Goal: Task Accomplishment & Management: Manage account settings

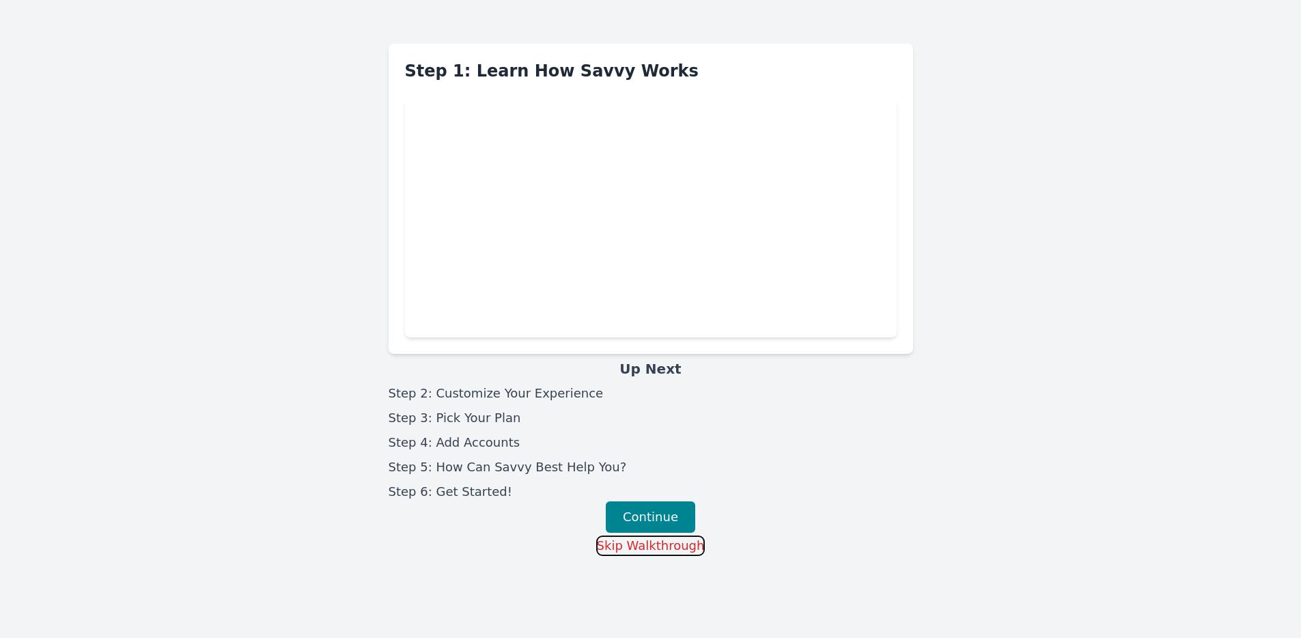
click at [679, 543] on button "Skip Walkthrough" at bounding box center [650, 545] width 109 height 20
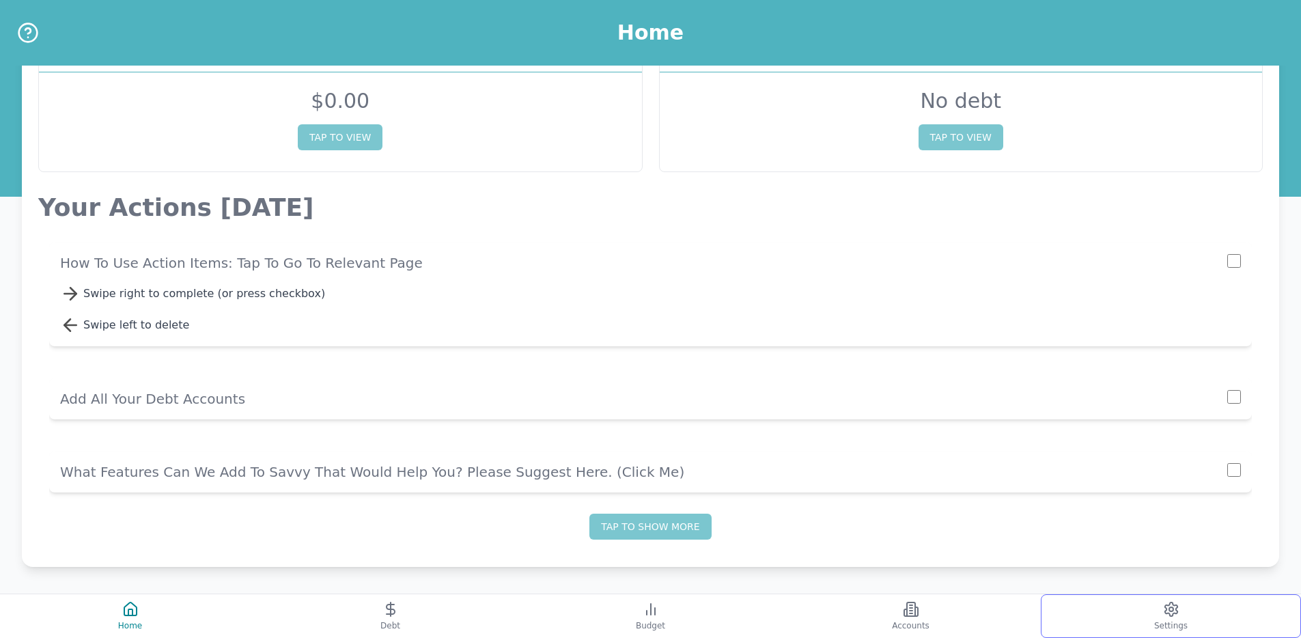
click at [1147, 592] on div "Debt Overview Debt $ 0.00 TAP TO VIEW Pay off No debt TAP TO VIEW Your Actions …" at bounding box center [650, 276] width 1301 height 722
click at [1158, 601] on button "Settings" at bounding box center [1170, 616] width 260 height 44
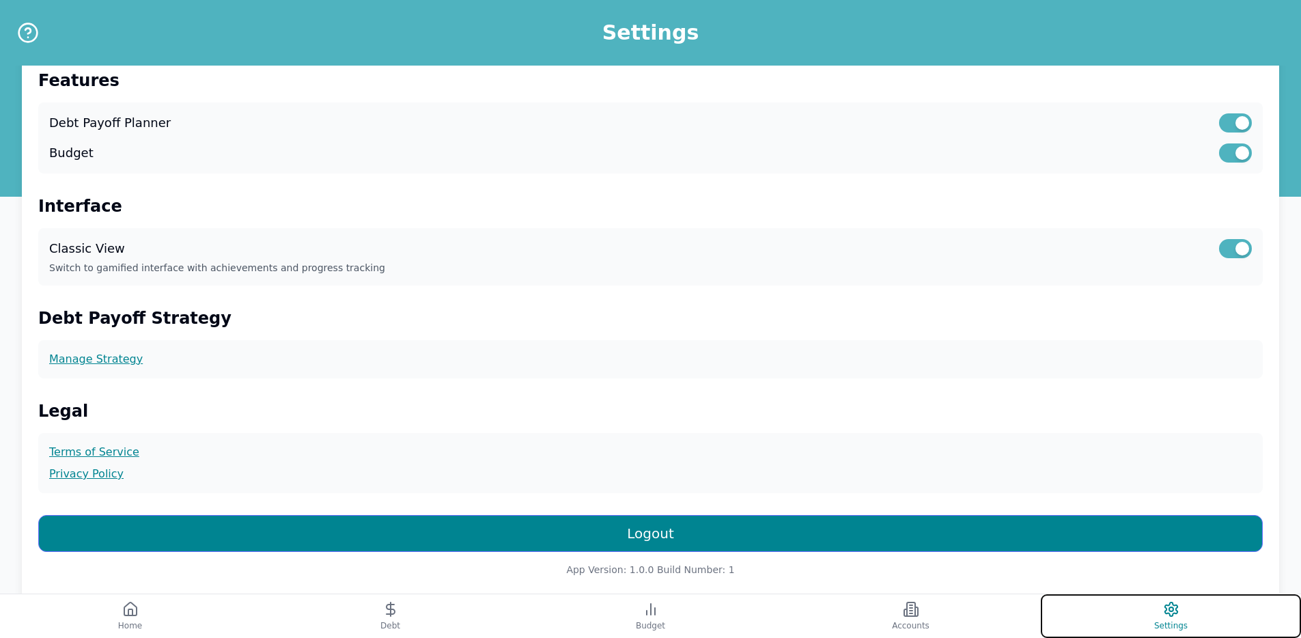
scroll to position [300, 0]
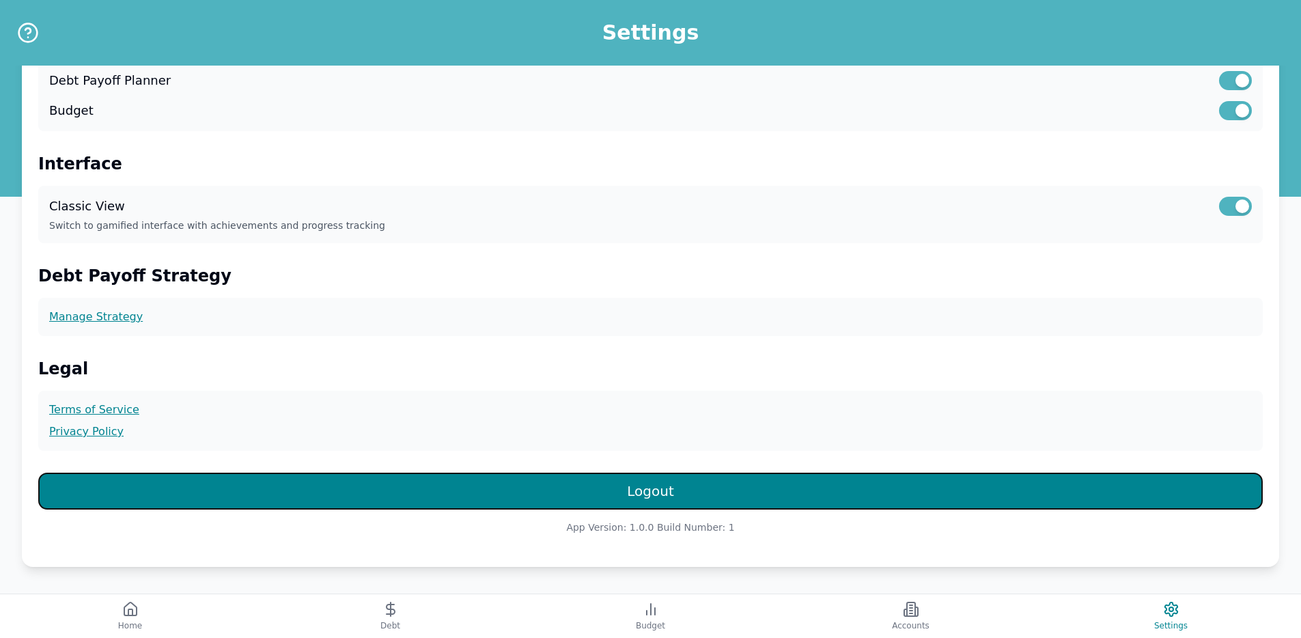
click at [670, 487] on button "Logout" at bounding box center [650, 490] width 1224 height 37
